Goal: Task Accomplishment & Management: Use online tool/utility

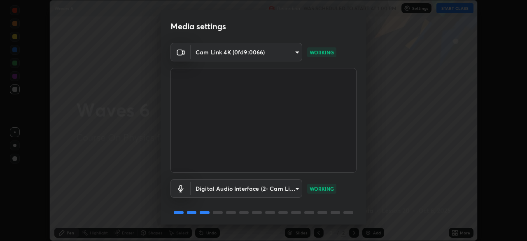
scroll to position [29, 0]
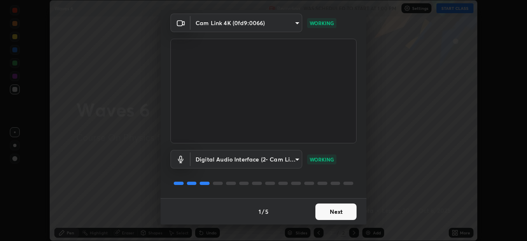
click at [344, 215] on button "Next" at bounding box center [336, 212] width 41 height 16
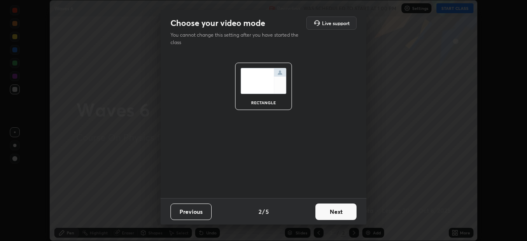
scroll to position [0, 0]
click at [342, 216] on button "Next" at bounding box center [336, 212] width 41 height 16
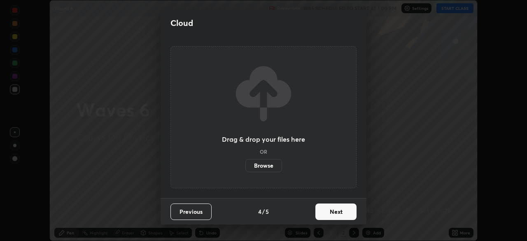
click at [342, 212] on button "Next" at bounding box center [336, 212] width 41 height 16
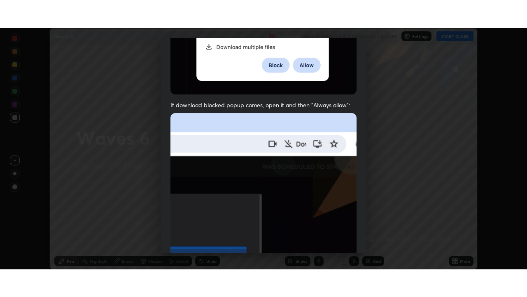
scroll to position [197, 0]
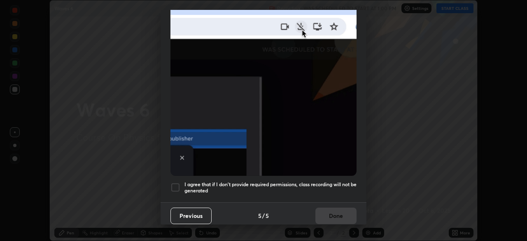
click at [340, 183] on h5 "I agree that if I don't provide required permissions, class recording will not …" at bounding box center [271, 187] width 172 height 13
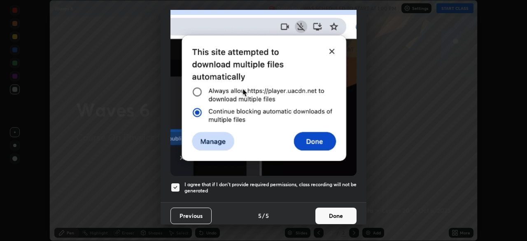
click at [338, 209] on button "Done" at bounding box center [336, 216] width 41 height 16
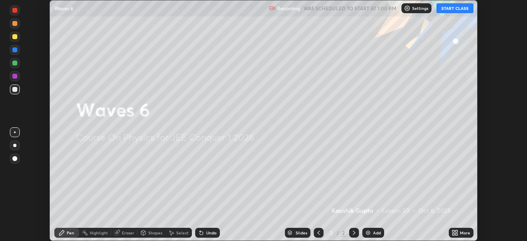
click at [454, 234] on icon at bounding box center [454, 234] width 2 height 2
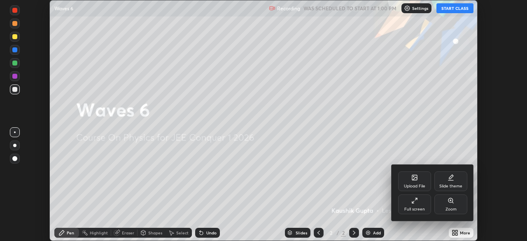
click at [417, 206] on div "Full screen" at bounding box center [414, 205] width 33 height 20
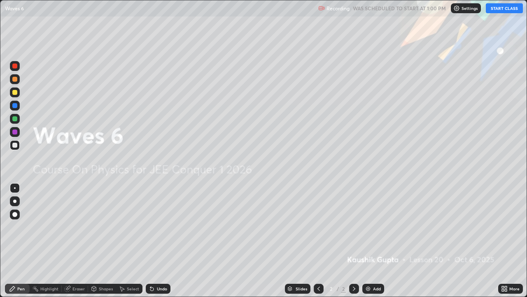
scroll to position [297, 527]
click at [513, 5] on button "START CLASS" at bounding box center [504, 8] width 37 height 10
click at [375, 241] on div "Add" at bounding box center [377, 288] width 8 height 4
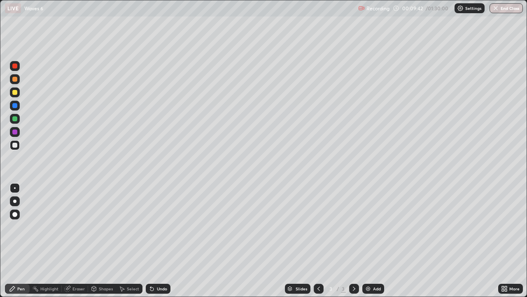
click at [75, 241] on div "Eraser" at bounding box center [75, 289] width 26 height 10
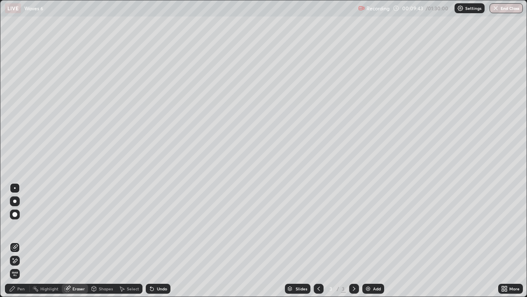
click at [15, 241] on span "Erase all" at bounding box center [14, 273] width 9 height 5
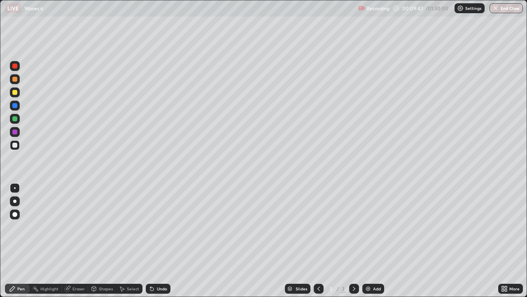
click at [18, 241] on div "Pen" at bounding box center [20, 288] width 7 height 4
click at [14, 63] on div at bounding box center [14, 65] width 5 height 5
click at [15, 80] on div at bounding box center [14, 79] width 5 height 5
click at [14, 91] on div at bounding box center [14, 92] width 5 height 5
click at [16, 132] on div at bounding box center [14, 131] width 5 height 5
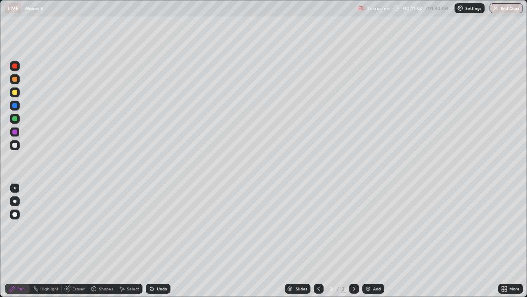
click at [14, 92] on div at bounding box center [14, 92] width 5 height 5
click at [153, 241] on div "Undo" at bounding box center [158, 289] width 25 height 10
click at [155, 241] on div "Undo" at bounding box center [158, 289] width 25 height 10
click at [157, 241] on div "Undo" at bounding box center [162, 288] width 10 height 4
click at [155, 241] on div "Undo" at bounding box center [158, 289] width 25 height 10
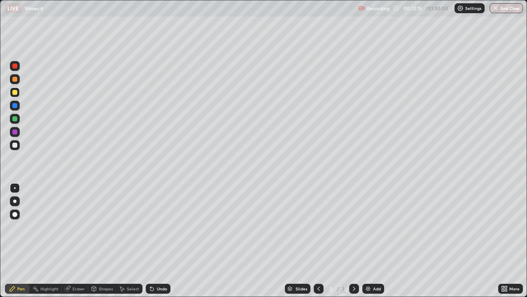
click at [154, 241] on icon at bounding box center [152, 288] width 7 height 7
click at [13, 121] on div at bounding box center [14, 118] width 5 height 5
click at [375, 241] on div "Add" at bounding box center [377, 288] width 8 height 4
click at [14, 145] on div at bounding box center [14, 145] width 5 height 5
click at [13, 119] on div at bounding box center [14, 118] width 5 height 5
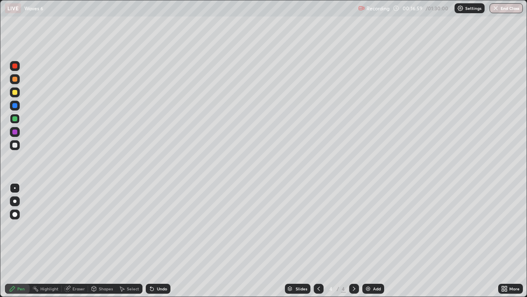
click at [12, 145] on div at bounding box center [14, 145] width 5 height 5
click at [380, 241] on div "Add" at bounding box center [377, 288] width 8 height 4
click at [14, 79] on div at bounding box center [14, 79] width 5 height 5
click at [154, 241] on div "Undo" at bounding box center [158, 289] width 25 height 10
click at [155, 241] on div "Undo" at bounding box center [158, 289] width 25 height 10
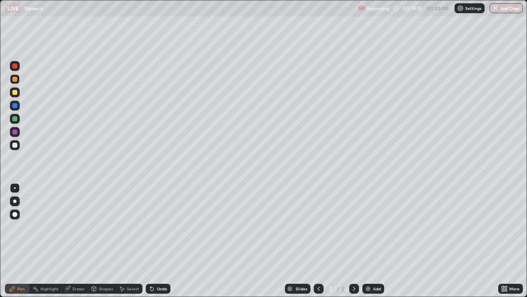
click at [157, 241] on div "Undo" at bounding box center [162, 288] width 10 height 4
click at [159, 241] on div "Undo" at bounding box center [162, 288] width 10 height 4
click at [157, 241] on div "Undo" at bounding box center [162, 288] width 10 height 4
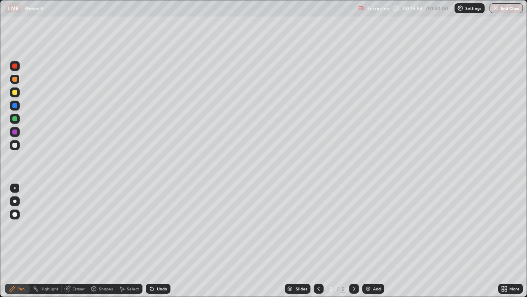
click at [17, 92] on div at bounding box center [15, 92] width 10 height 10
click at [155, 241] on div "Undo" at bounding box center [158, 289] width 25 height 10
click at [68, 241] on icon at bounding box center [67, 288] width 5 height 5
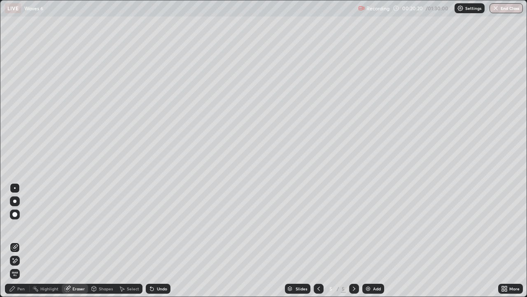
click at [16, 241] on div "Pen" at bounding box center [17, 289] width 25 height 10
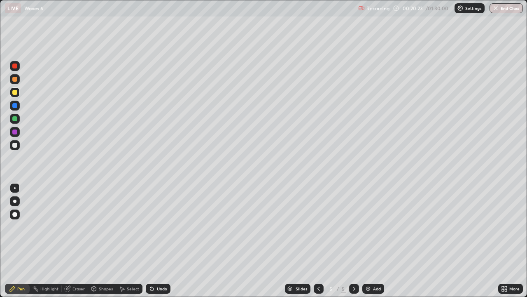
click at [68, 241] on icon at bounding box center [67, 288] width 7 height 7
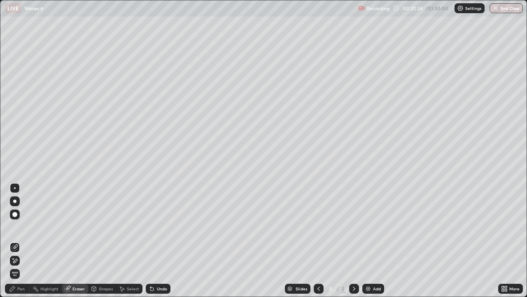
click at [9, 241] on div "Pen" at bounding box center [17, 289] width 25 height 10
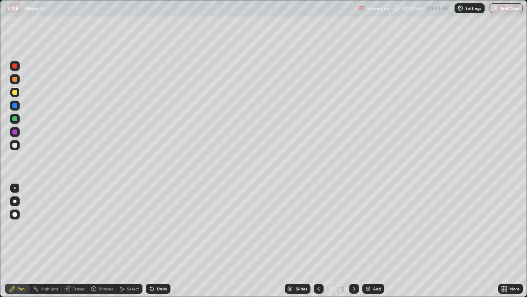
click at [14, 106] on div at bounding box center [14, 105] width 5 height 5
click at [155, 241] on div "Undo" at bounding box center [158, 289] width 25 height 10
click at [159, 241] on div "Undo" at bounding box center [158, 289] width 25 height 10
click at [13, 94] on div at bounding box center [14, 92] width 5 height 5
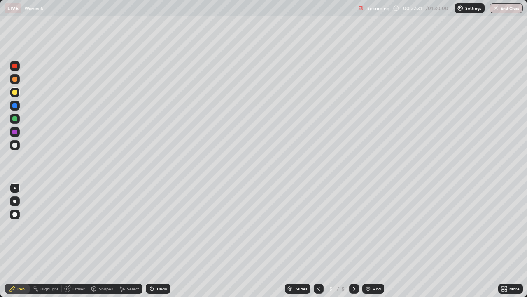
click at [159, 241] on div "Undo" at bounding box center [162, 288] width 10 height 4
click at [375, 241] on div "Add" at bounding box center [377, 288] width 8 height 4
click at [14, 146] on div at bounding box center [14, 145] width 5 height 5
click at [14, 79] on div at bounding box center [14, 79] width 5 height 5
click at [14, 67] on div at bounding box center [14, 65] width 5 height 5
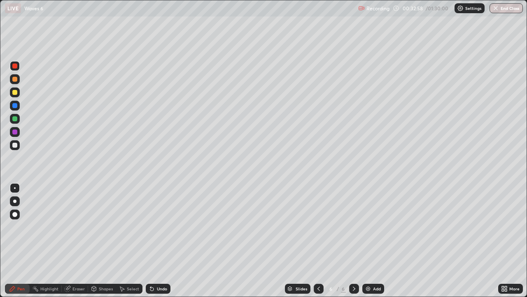
click at [14, 120] on div at bounding box center [14, 118] width 5 height 5
click at [15, 106] on div at bounding box center [14, 105] width 5 height 5
click at [156, 241] on div "Undo" at bounding box center [158, 289] width 25 height 10
click at [373, 241] on div "Add" at bounding box center [377, 288] width 8 height 4
click at [18, 65] on div at bounding box center [15, 66] width 10 height 10
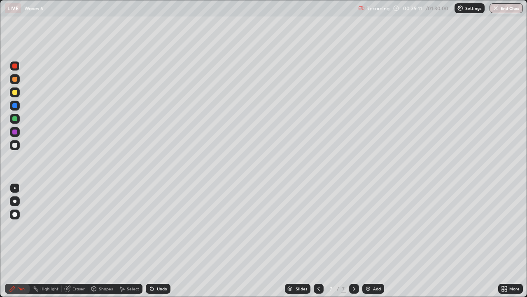
click at [96, 241] on icon at bounding box center [94, 288] width 7 height 7
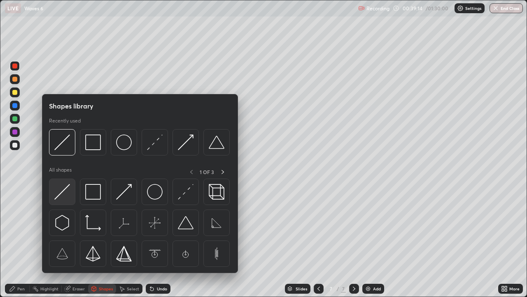
click at [65, 189] on img at bounding box center [62, 192] width 16 height 16
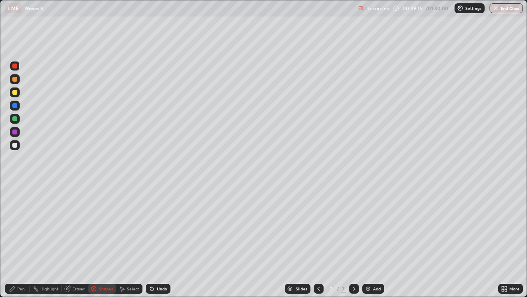
click at [18, 145] on div at bounding box center [15, 145] width 10 height 10
click at [21, 241] on div "Pen" at bounding box center [20, 288] width 7 height 4
click at [13, 143] on div at bounding box center [14, 145] width 5 height 5
click at [13, 91] on div at bounding box center [14, 92] width 5 height 5
click at [14, 93] on div at bounding box center [14, 92] width 5 height 5
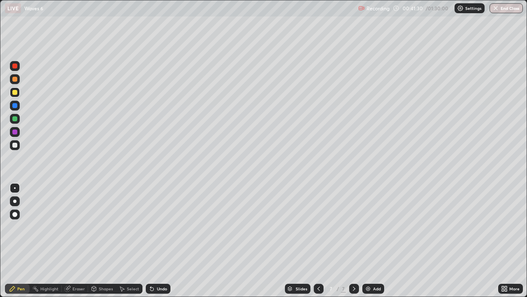
click at [14, 119] on div at bounding box center [14, 118] width 5 height 5
click at [159, 241] on div "Undo" at bounding box center [158, 289] width 25 height 10
click at [157, 241] on div "Undo" at bounding box center [162, 288] width 10 height 4
click at [15, 131] on div at bounding box center [14, 131] width 5 height 5
click at [158, 241] on div "Undo" at bounding box center [158, 289] width 25 height 10
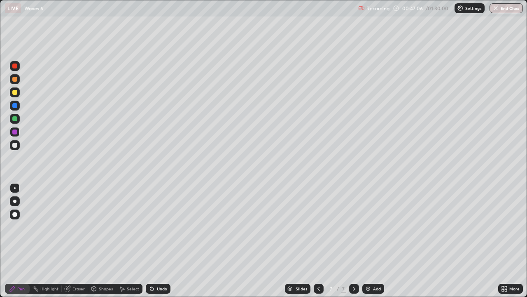
click at [164, 241] on div "Undo" at bounding box center [162, 288] width 10 height 4
click at [152, 241] on icon at bounding box center [152, 288] width 7 height 7
click at [155, 241] on div "Undo" at bounding box center [157, 288] width 28 height 16
click at [14, 92] on div at bounding box center [14, 92] width 5 height 5
click at [154, 241] on div "Undo" at bounding box center [158, 289] width 25 height 10
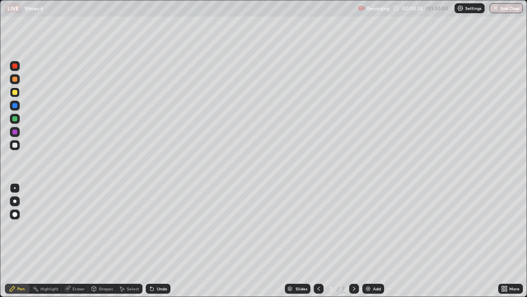
click at [16, 79] on div at bounding box center [14, 79] width 5 height 5
click at [158, 241] on div "Undo" at bounding box center [162, 288] width 10 height 4
click at [158, 241] on div "Undo" at bounding box center [158, 289] width 25 height 10
click at [157, 241] on div "Undo" at bounding box center [162, 288] width 10 height 4
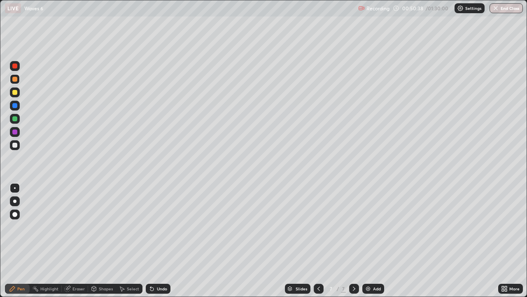
click at [162, 241] on div "Undo" at bounding box center [162, 288] width 10 height 4
click at [371, 241] on div "Add" at bounding box center [374, 289] width 22 height 10
click at [12, 120] on div at bounding box center [14, 118] width 5 height 5
click at [157, 241] on div "Undo" at bounding box center [162, 288] width 10 height 4
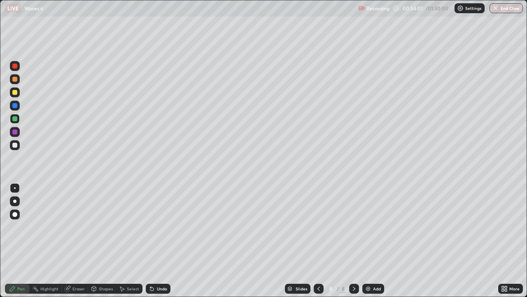
click at [157, 241] on div "Undo" at bounding box center [162, 288] width 10 height 4
click at [16, 94] on div at bounding box center [14, 92] width 5 height 5
click at [14, 115] on div at bounding box center [15, 119] width 10 height 10
click at [378, 241] on div "Add" at bounding box center [377, 288] width 8 height 4
click at [15, 145] on div at bounding box center [14, 145] width 5 height 5
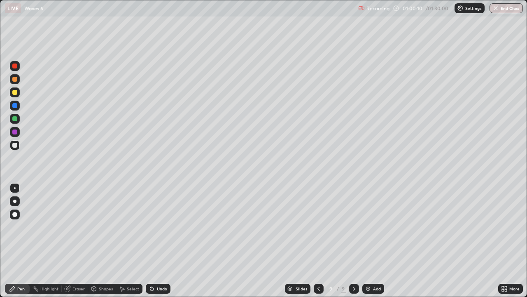
click at [154, 241] on icon at bounding box center [152, 288] width 7 height 7
click at [14, 95] on div at bounding box center [15, 92] width 10 height 10
click at [14, 133] on div at bounding box center [14, 131] width 5 height 5
click at [161, 241] on div "Undo" at bounding box center [162, 288] width 10 height 4
click at [165, 241] on div "Undo" at bounding box center [162, 288] width 10 height 4
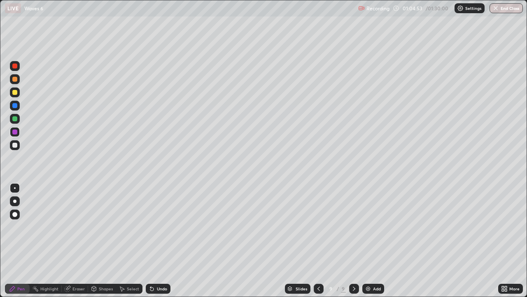
click at [298, 241] on div "Slides" at bounding box center [298, 289] width 26 height 10
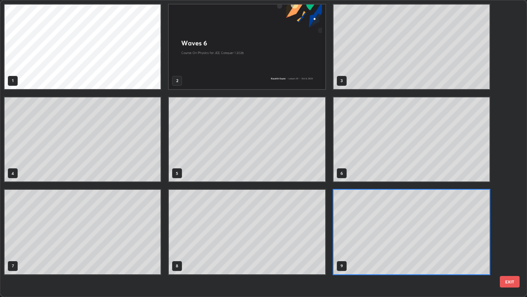
scroll to position [293, 523]
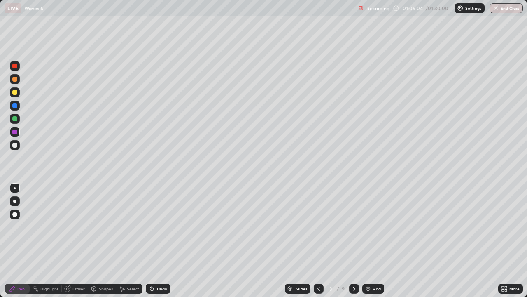
click at [354, 241] on icon at bounding box center [354, 288] width 7 height 7
click at [355, 241] on icon at bounding box center [354, 288] width 7 height 7
click at [354, 241] on icon at bounding box center [354, 288] width 7 height 7
click at [319, 241] on div at bounding box center [319, 289] width 10 height 10
click at [352, 241] on icon at bounding box center [354, 288] width 7 height 7
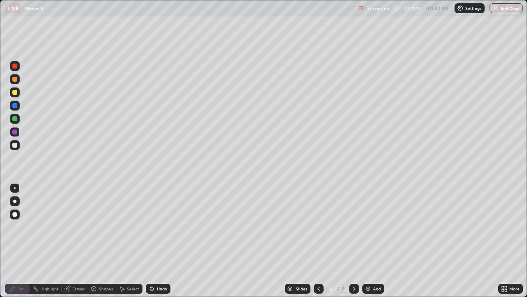
click at [372, 241] on div "Add" at bounding box center [374, 289] width 22 height 10
click at [319, 241] on icon at bounding box center [318, 288] width 2 height 4
click at [353, 241] on icon at bounding box center [354, 288] width 7 height 7
click at [354, 241] on icon at bounding box center [354, 288] width 7 height 7
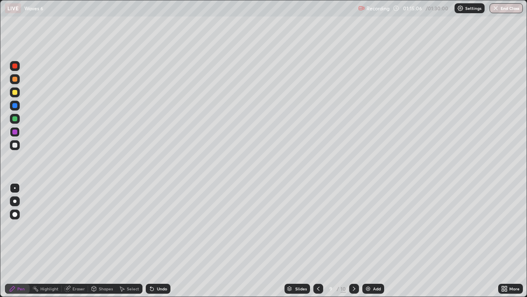
click at [354, 241] on icon at bounding box center [354, 288] width 7 height 7
click at [354, 241] on div at bounding box center [354, 289] width 10 height 10
click at [370, 241] on img at bounding box center [368, 288] width 7 height 7
click at [15, 144] on div at bounding box center [14, 145] width 5 height 5
click at [16, 82] on div at bounding box center [15, 79] width 10 height 10
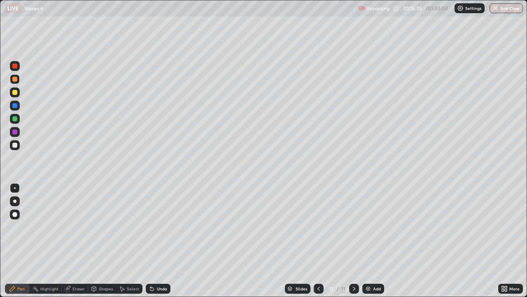
click at [155, 241] on div "Undo" at bounding box center [158, 289] width 25 height 10
click at [72, 241] on div "Eraser" at bounding box center [75, 289] width 26 height 10
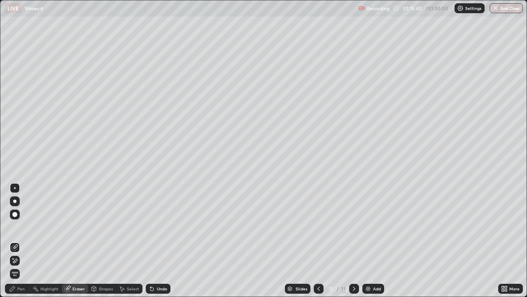
click at [17, 241] on div "Pen" at bounding box center [20, 288] width 7 height 4
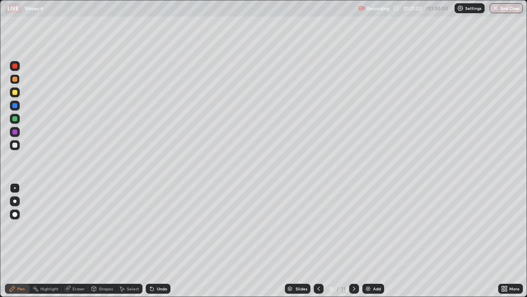
click at [382, 241] on div "Add" at bounding box center [374, 289] width 22 height 10
click at [375, 241] on div "Add" at bounding box center [377, 288] width 8 height 4
click at [506, 10] on button "End Class" at bounding box center [507, 8] width 33 height 10
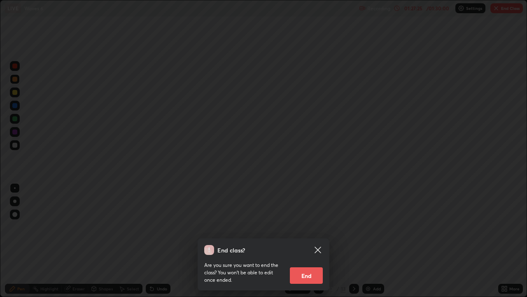
click at [308, 241] on button "End" at bounding box center [306, 275] width 33 height 16
